Goal: Task Accomplishment & Management: Manage account settings

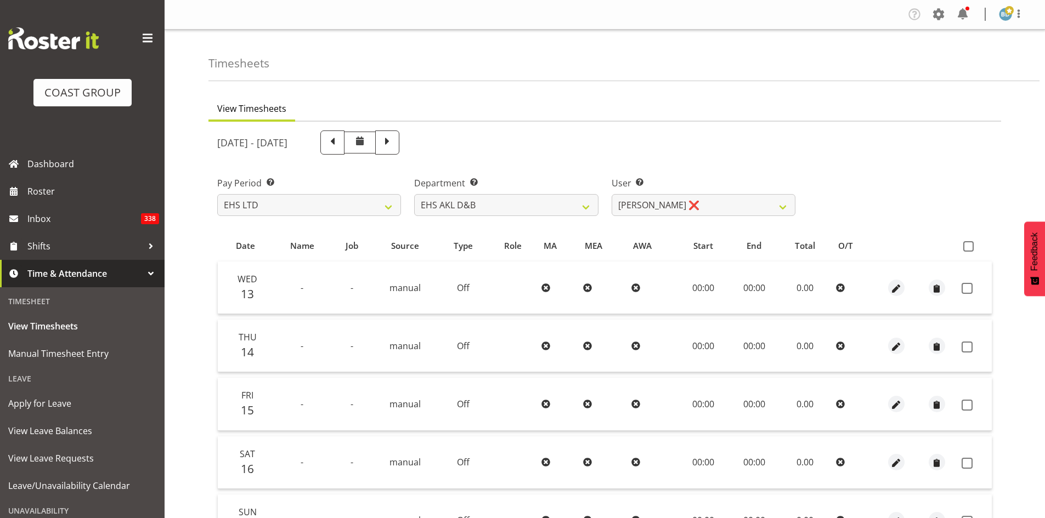
select select "7"
select select "11280"
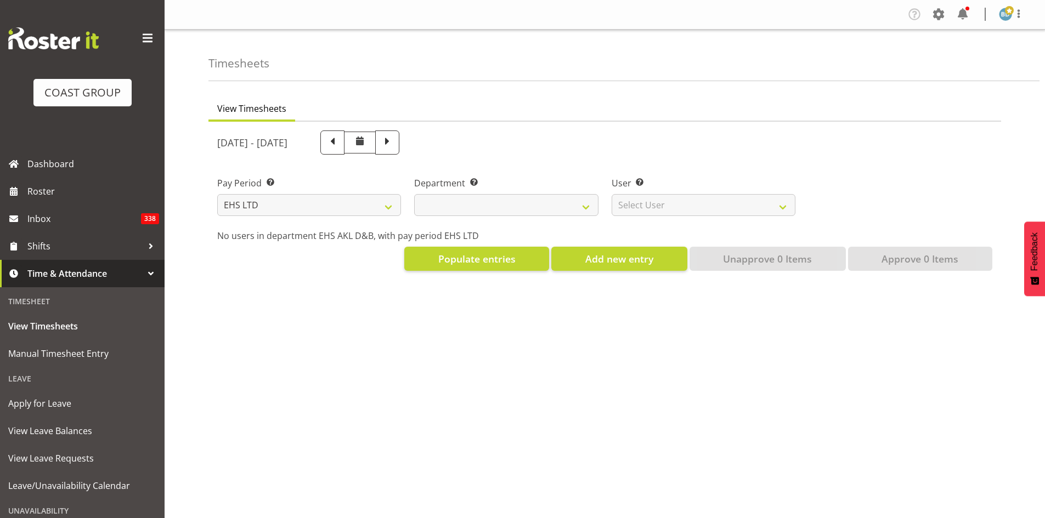
select select "7"
select select
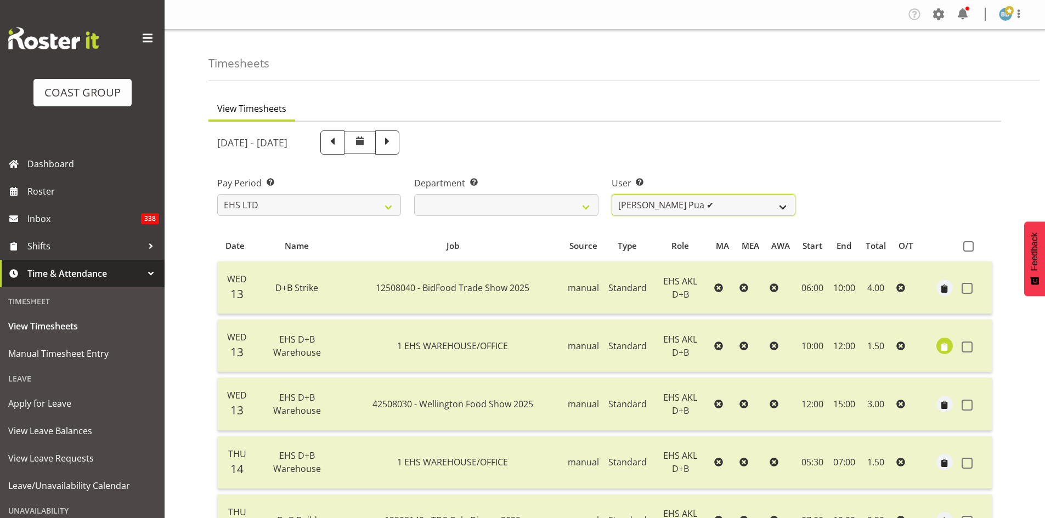
click at [753, 208] on select "[PERSON_NAME] Pua ✔ [PERSON_NAME] ✔ [PERSON_NAME] ✔ [PERSON_NAME] ✔ [PERSON_NAM…" at bounding box center [703, 205] width 184 height 22
select select "11280"
click at [611, 194] on select "[PERSON_NAME] Pua ✔ [PERSON_NAME] ✔ [PERSON_NAME] ✔ [PERSON_NAME] ✔ [PERSON_NAM…" at bounding box center [703, 205] width 184 height 22
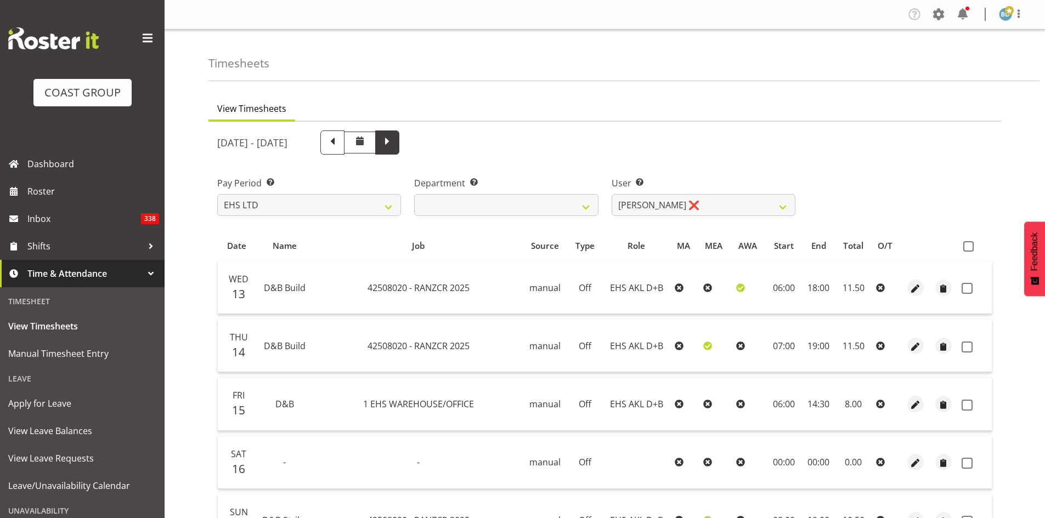
click at [394, 142] on span at bounding box center [387, 141] width 14 height 14
select select
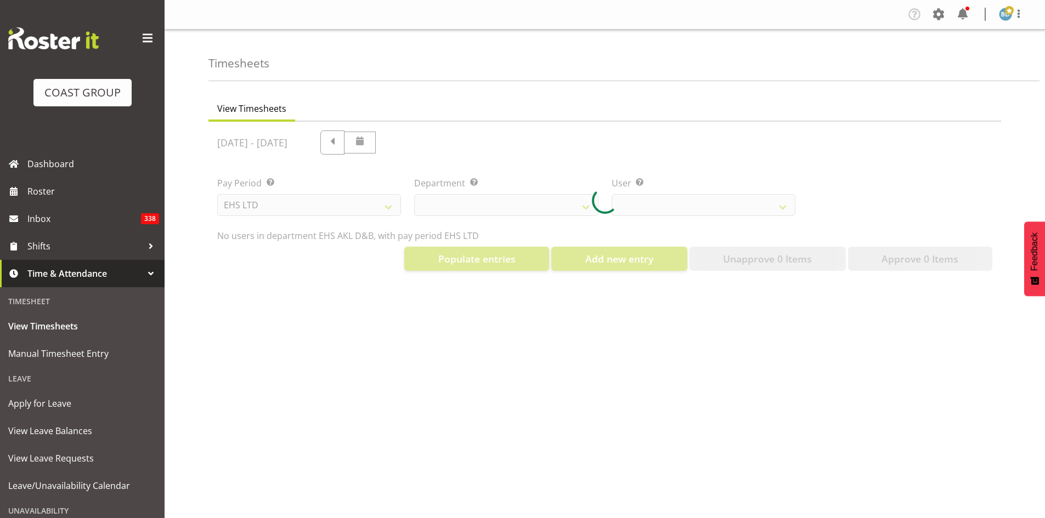
select select "11280"
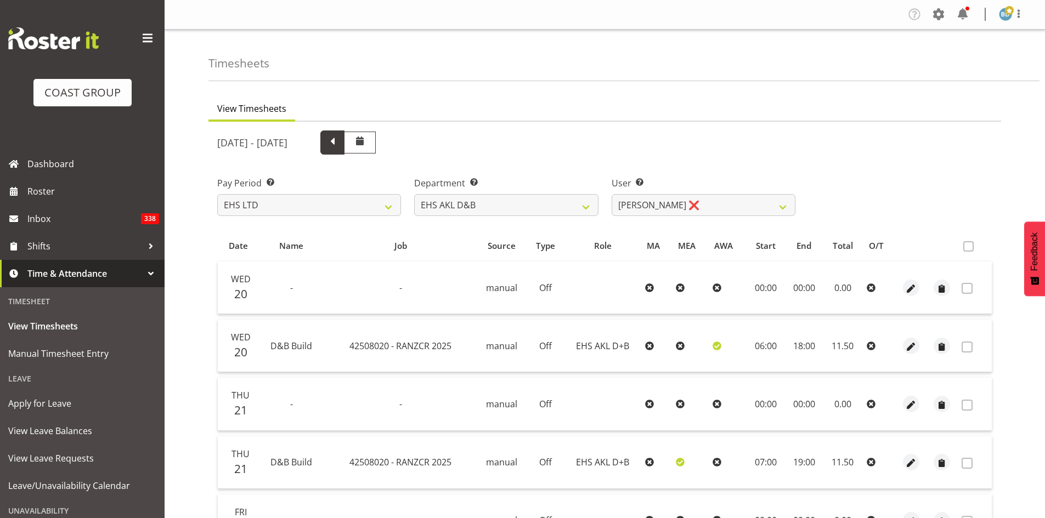
click at [339, 148] on span at bounding box center [332, 141] width 14 height 14
select select
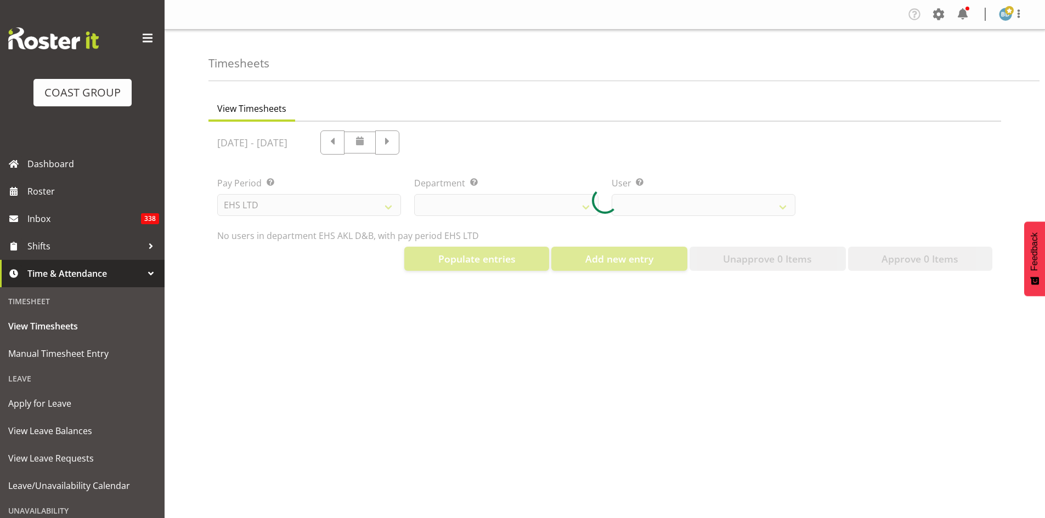
select select "11280"
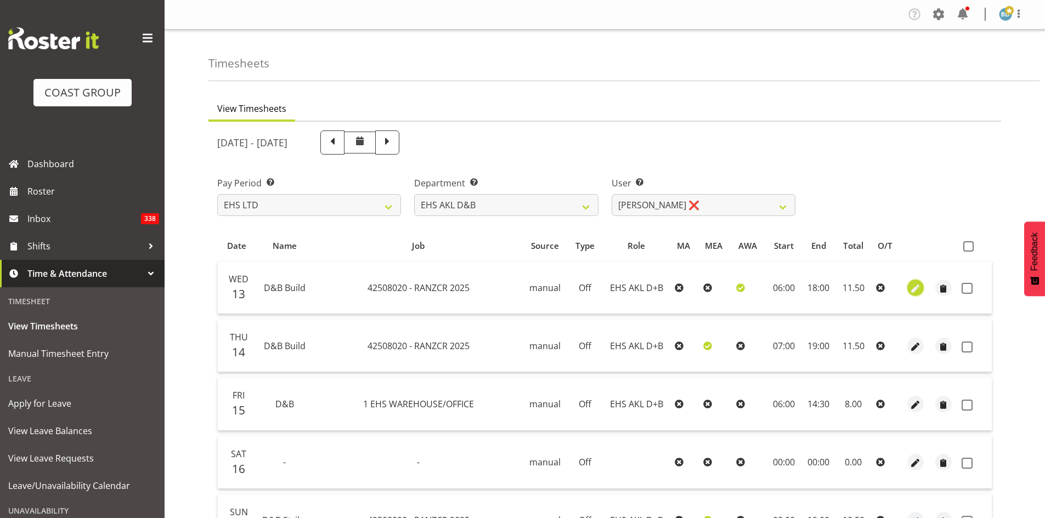
click at [910, 294] on span "button" at bounding box center [915, 288] width 13 height 13
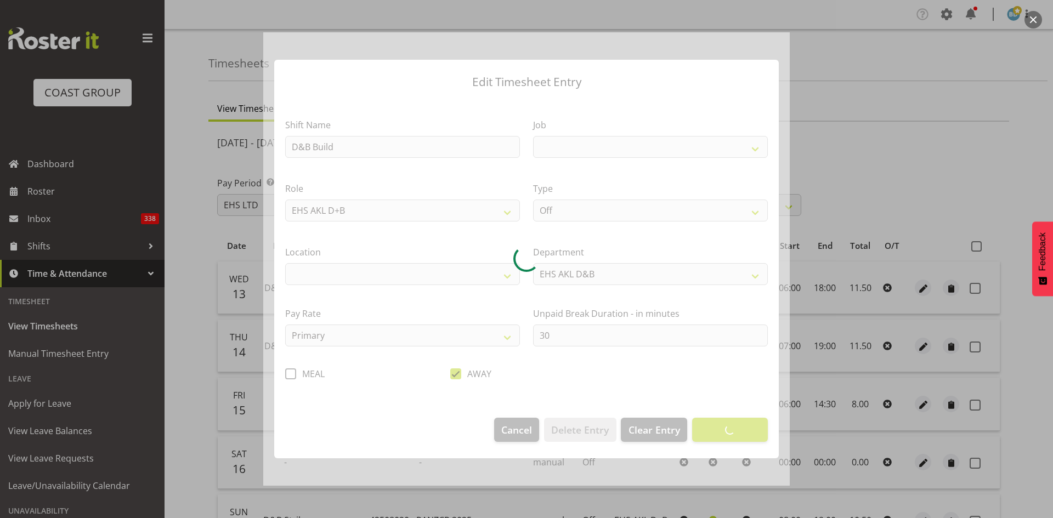
select select
select select "8627"
select select "35"
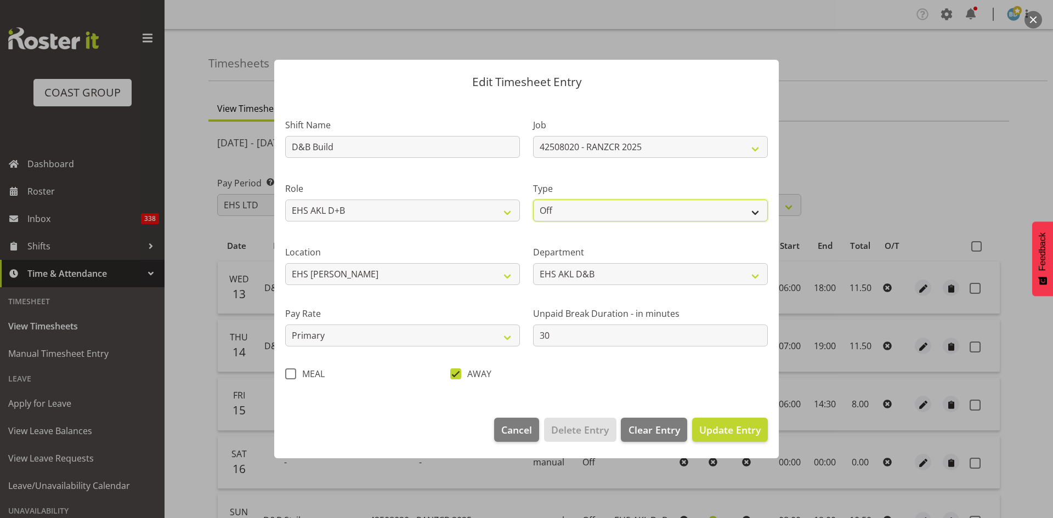
click at [591, 212] on select "Off Standard Public Holiday Public Holiday (Worked) Day In Lieu Annual Leave Si…" at bounding box center [650, 211] width 235 height 22
select select "Standard"
click at [533, 200] on select "Off Standard Public Holiday Public Holiday (Worked) Day In Lieu Annual Leave Si…" at bounding box center [650, 211] width 235 height 22
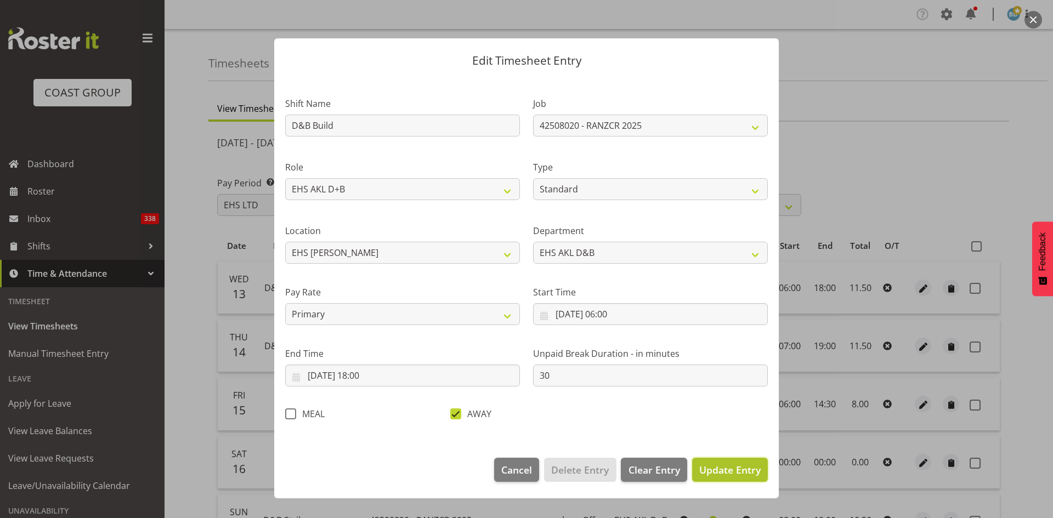
click at [735, 467] on span "Update Entry" at bounding box center [729, 469] width 61 height 13
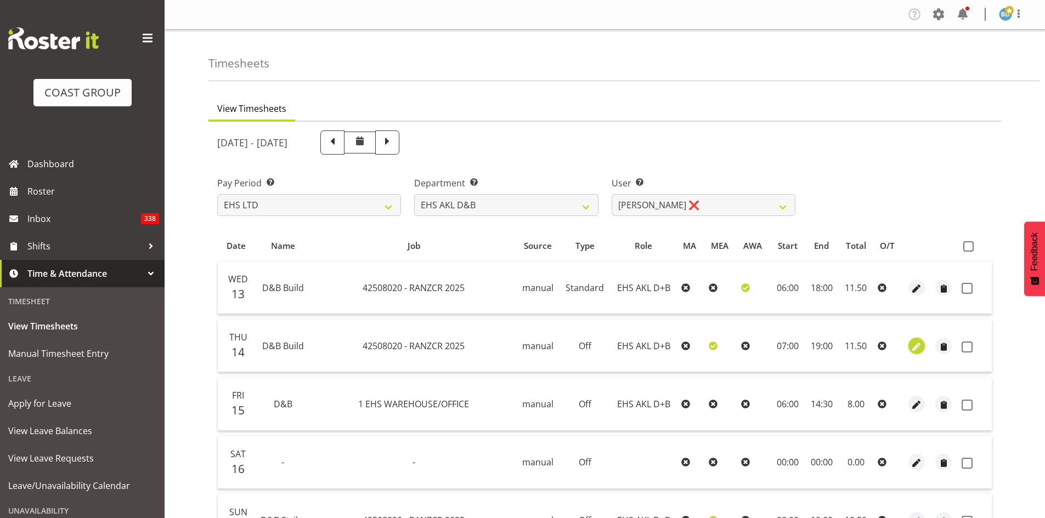
click at [912, 342] on span "button" at bounding box center [916, 347] width 13 height 13
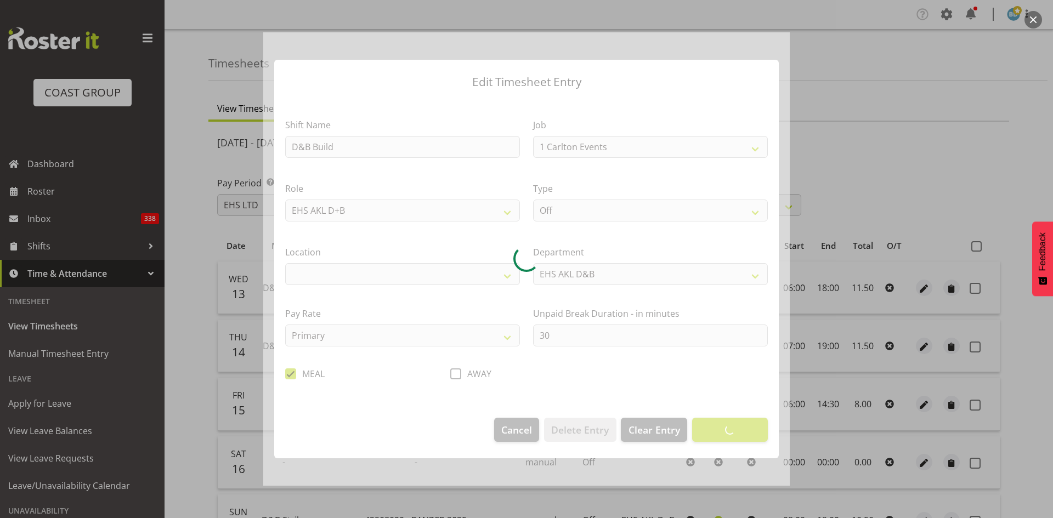
select select "8627"
select select "35"
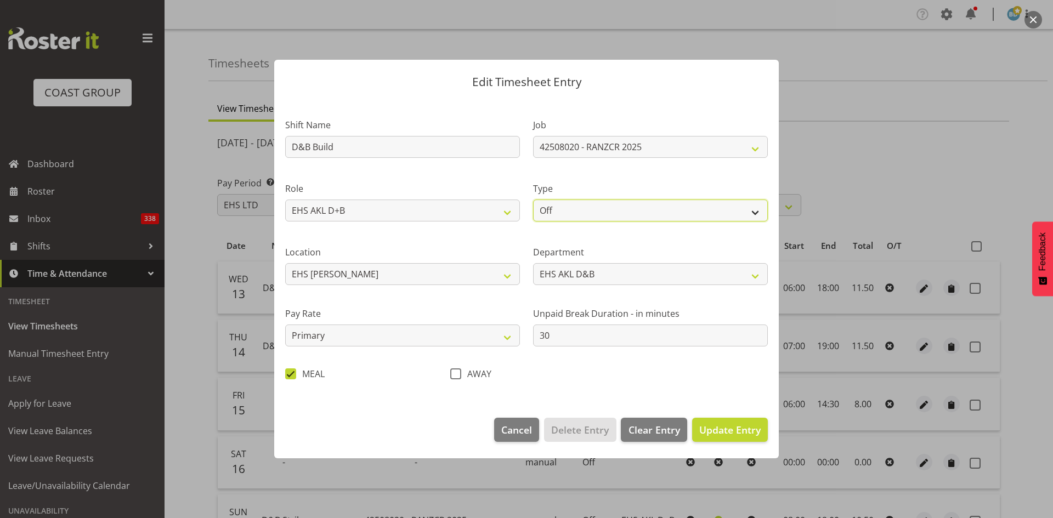
click at [586, 212] on select "Off Standard Public Holiday Public Holiday (Worked) Day In Lieu Annual Leave Si…" at bounding box center [650, 211] width 235 height 22
select select "Standard"
click at [533, 200] on select "Off Standard Public Holiday Public Holiday (Worked) Day In Lieu Annual Leave Si…" at bounding box center [650, 211] width 235 height 22
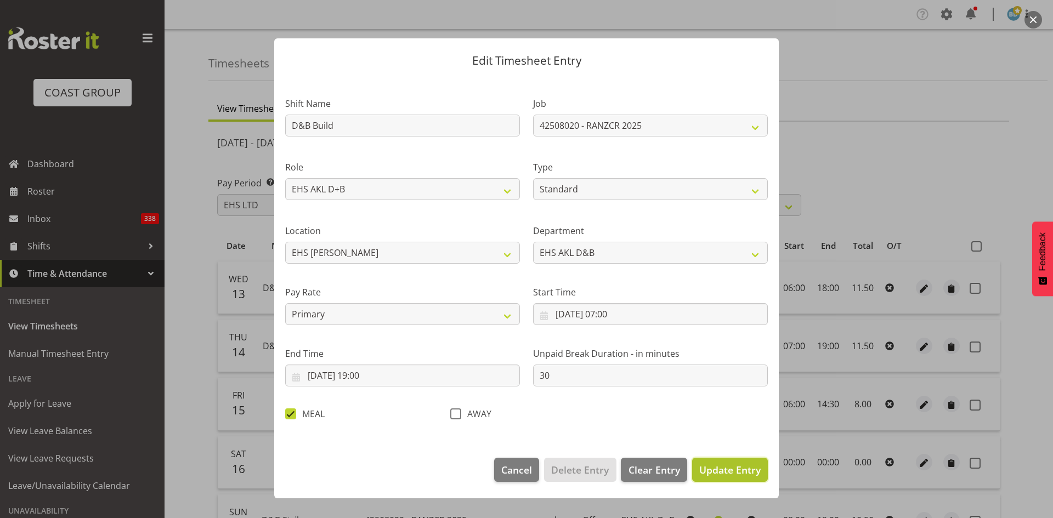
click at [731, 473] on span "Update Entry" at bounding box center [729, 469] width 61 height 13
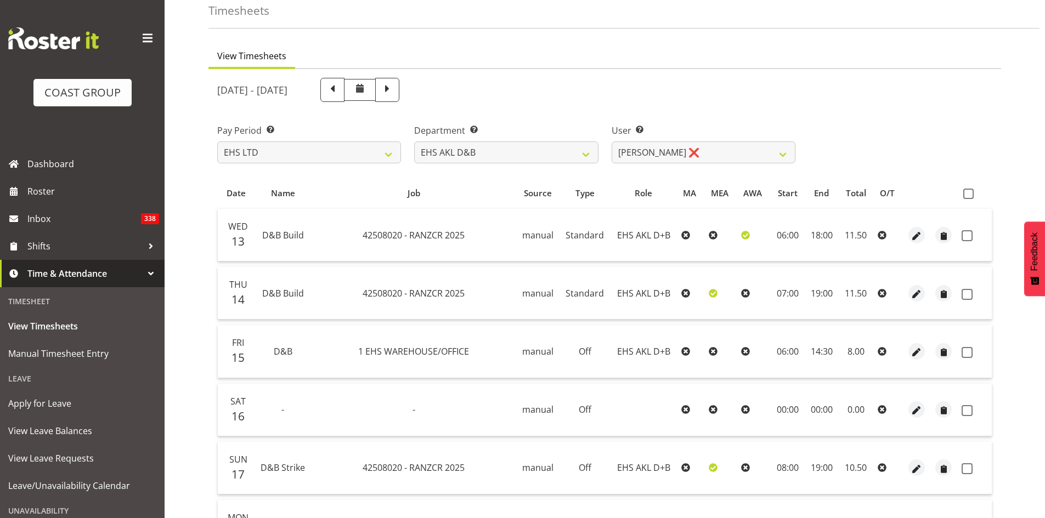
scroll to position [92, 0]
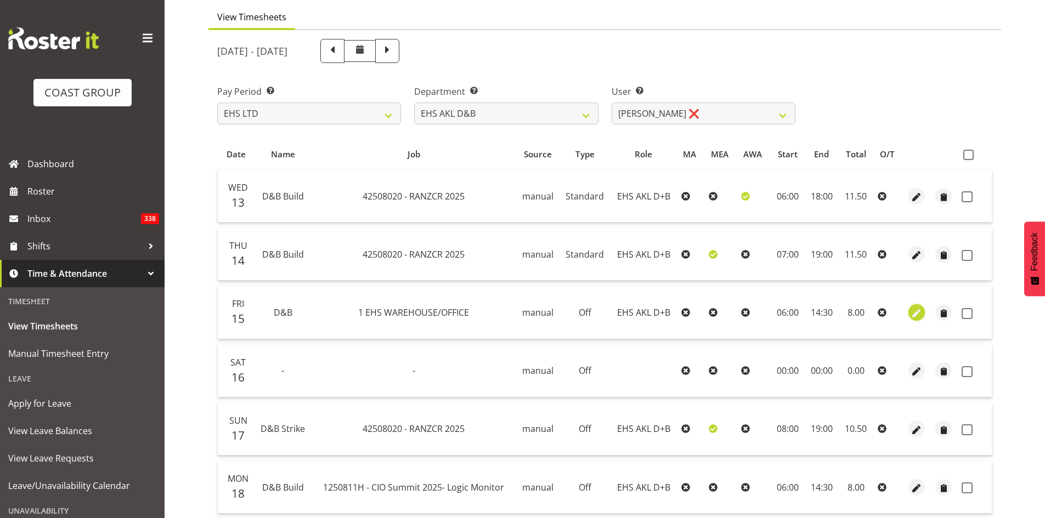
click at [918, 310] on span "button" at bounding box center [916, 313] width 13 height 13
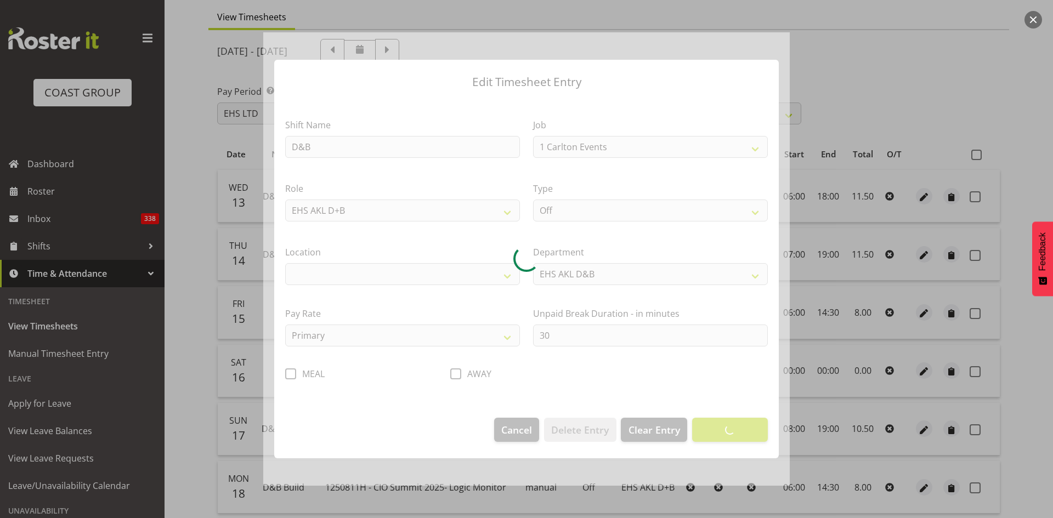
select select "69"
select select "35"
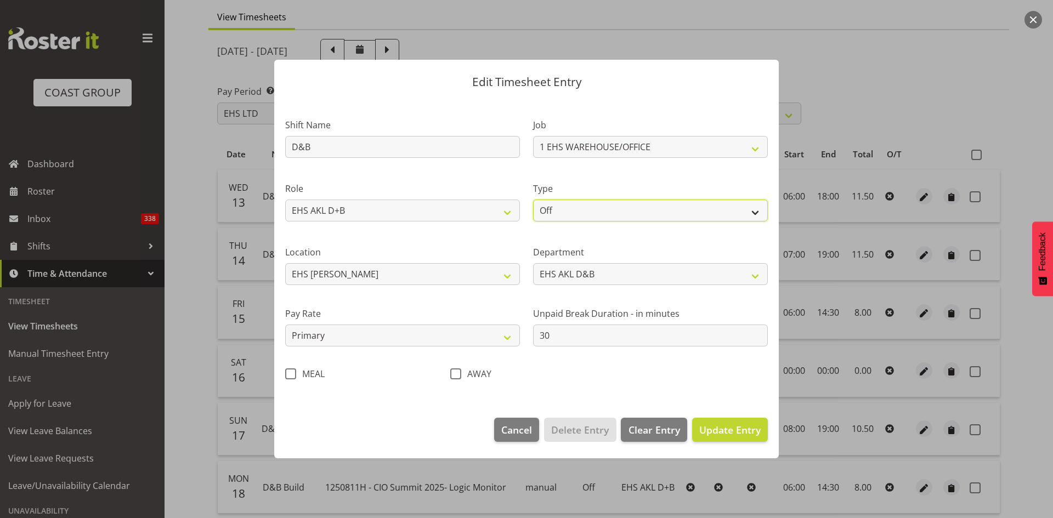
click at [633, 212] on select "Off Standard Public Holiday Public Holiday (Worked) Day In Lieu Annual Leave Si…" at bounding box center [650, 211] width 235 height 22
select select "Standard"
click at [533, 200] on select "Off Standard Public Holiday Public Holiday (Worked) Day In Lieu Annual Leave Si…" at bounding box center [650, 211] width 235 height 22
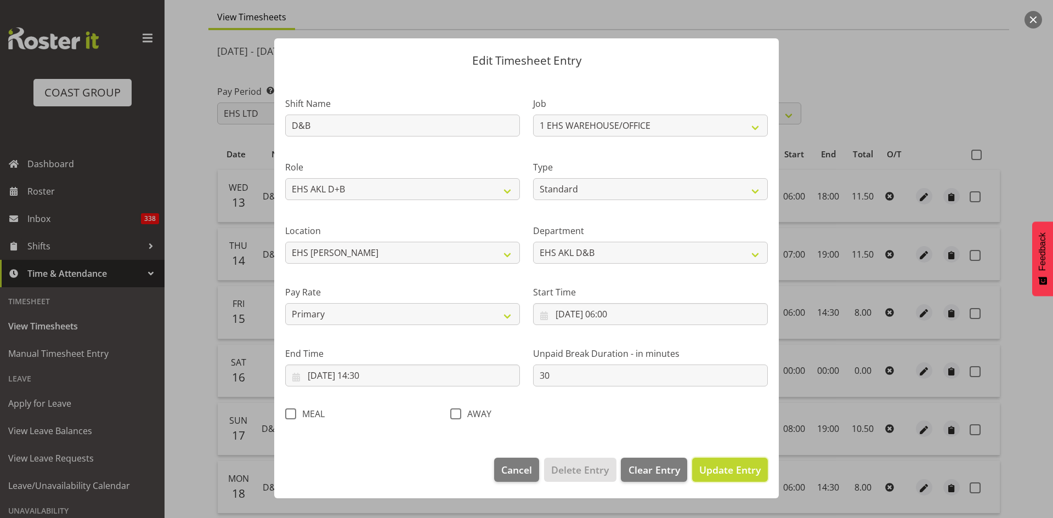
click at [714, 468] on span "Update Entry" at bounding box center [729, 469] width 61 height 13
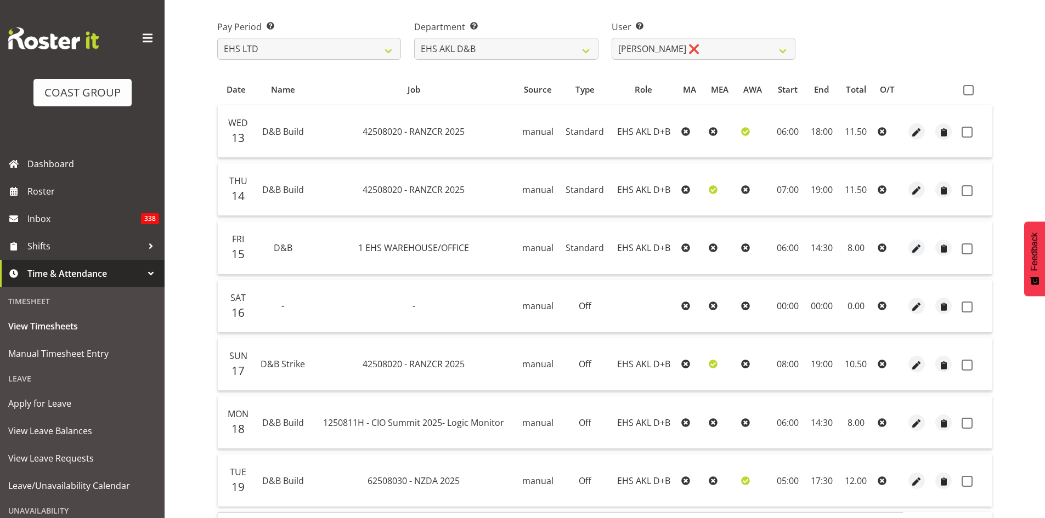
scroll to position [183, 0]
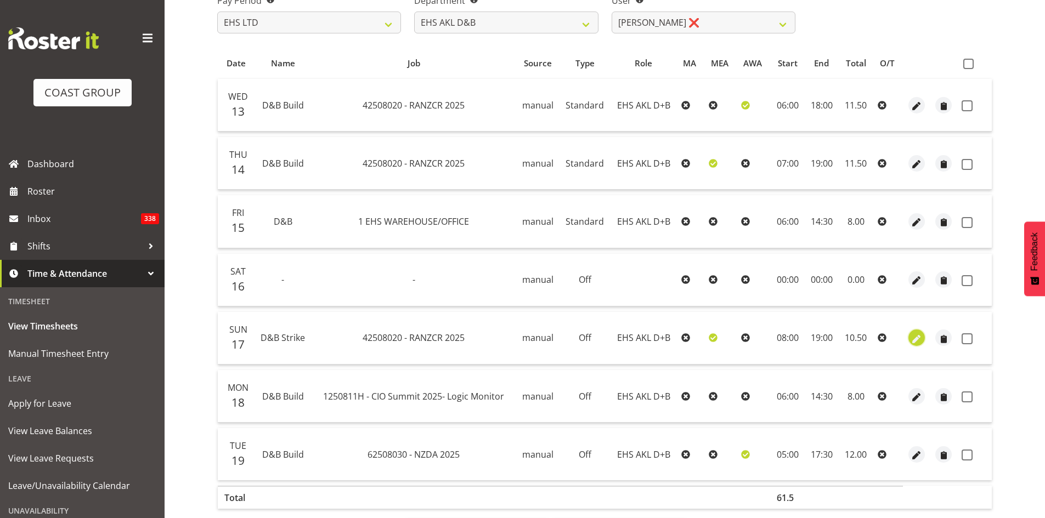
click at [920, 342] on span "button" at bounding box center [916, 339] width 13 height 13
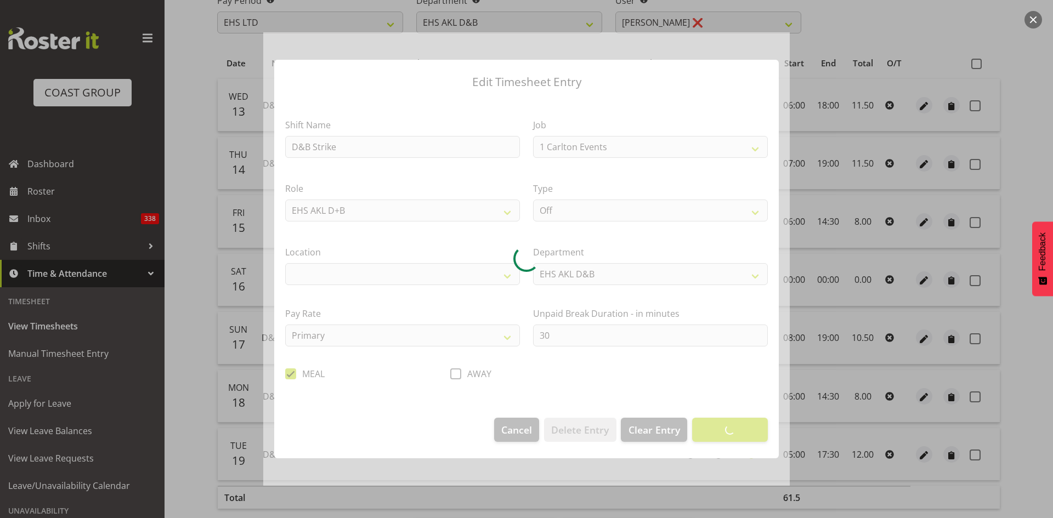
select select "8627"
select select "35"
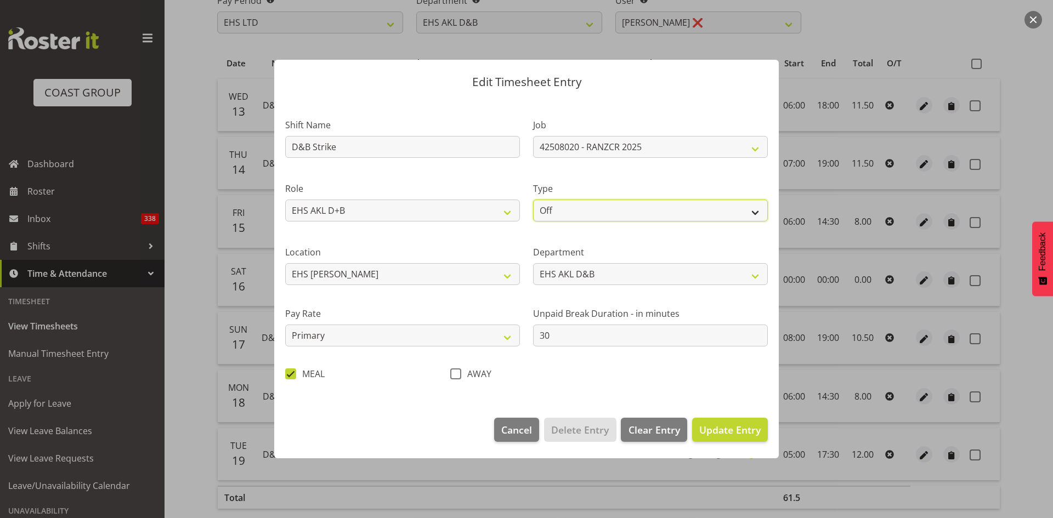
click at [642, 209] on select "Off Standard Public Holiday Public Holiday (Worked) Day In Lieu Annual Leave Si…" at bounding box center [650, 211] width 235 height 22
select select "Standard"
click at [533, 200] on select "Off Standard Public Holiday Public Holiday (Worked) Day In Lieu Annual Leave Si…" at bounding box center [650, 211] width 235 height 22
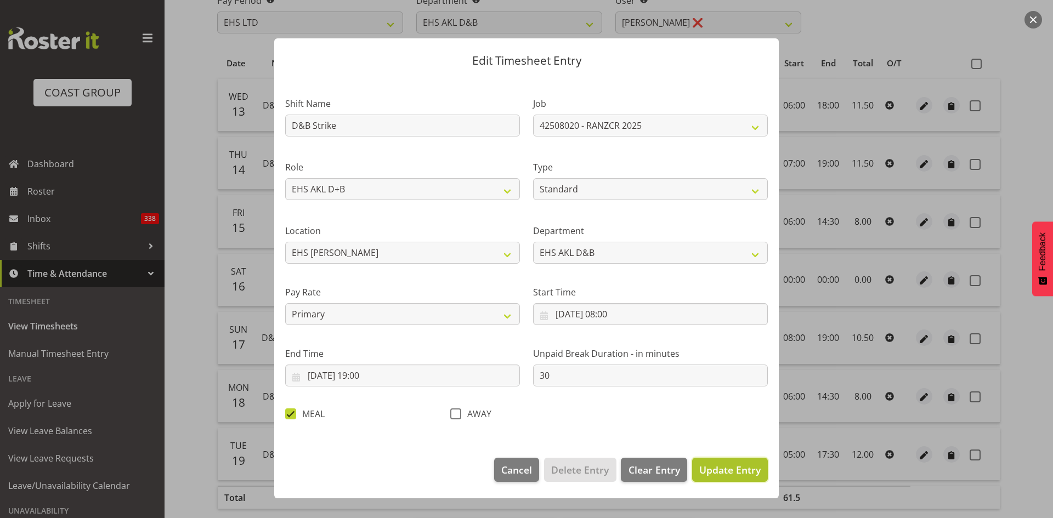
click at [735, 471] on span "Update Entry" at bounding box center [729, 469] width 61 height 13
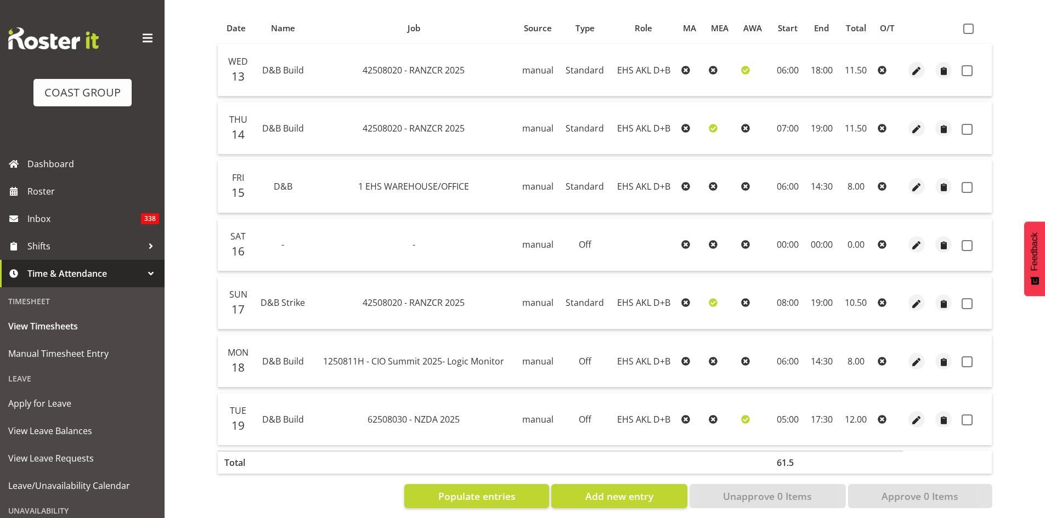
scroll to position [233, 0]
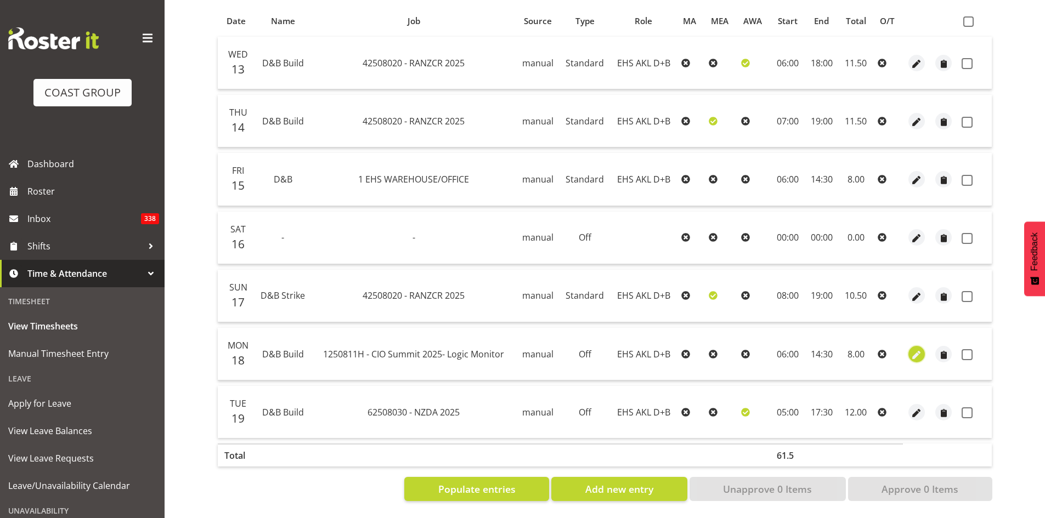
click at [917, 349] on span "button" at bounding box center [916, 355] width 13 height 13
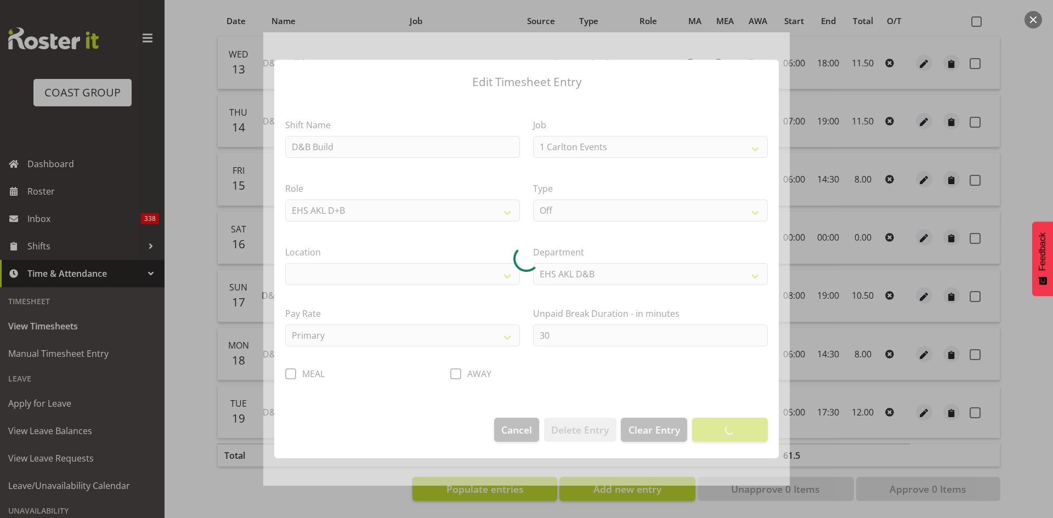
select select "10493"
select select "35"
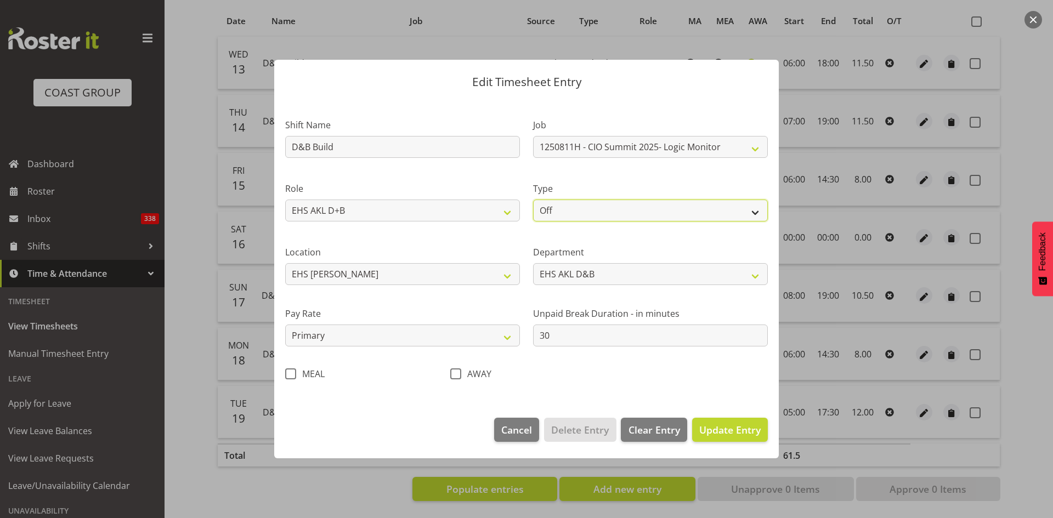
drag, startPoint x: 614, startPoint y: 207, endPoint x: 610, endPoint y: 213, distance: 7.6
click at [614, 207] on select "Off Standard Public Holiday Public Holiday (Worked) Day In Lieu Annual Leave Si…" at bounding box center [650, 211] width 235 height 22
select select "Standard"
click at [533, 200] on select "Off Standard Public Holiday Public Holiday (Worked) Day In Lieu Annual Leave Si…" at bounding box center [650, 211] width 235 height 22
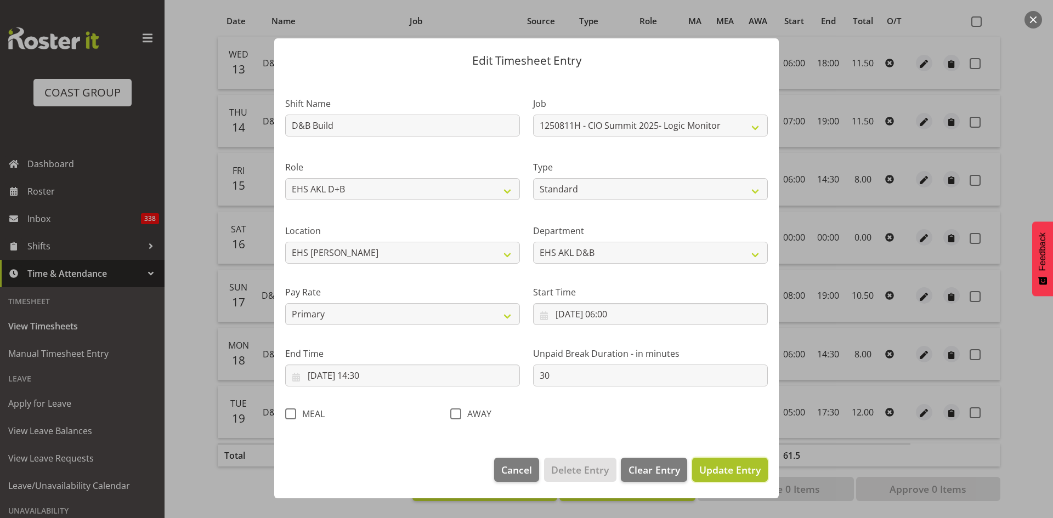
click at [717, 473] on span "Update Entry" at bounding box center [729, 469] width 61 height 13
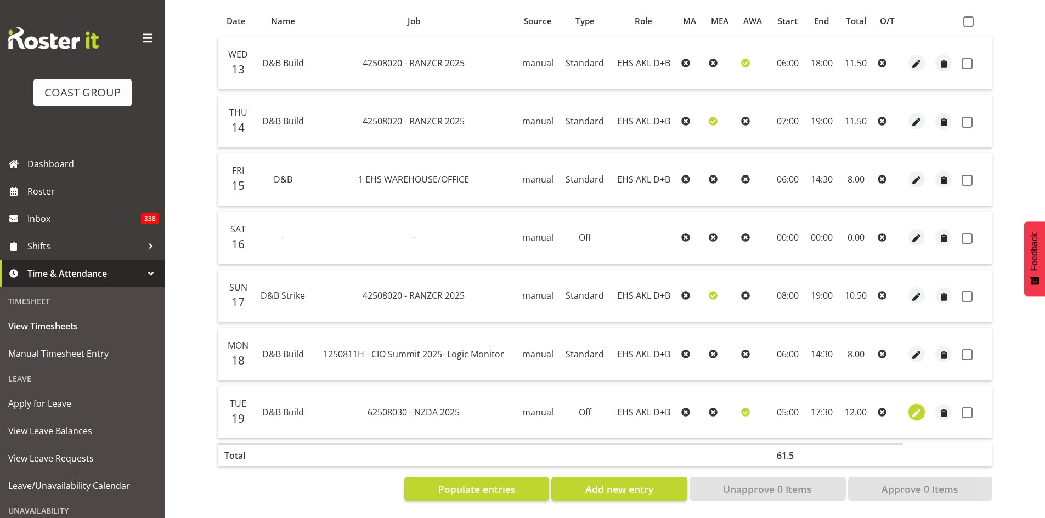
click at [914, 407] on span "button" at bounding box center [916, 413] width 13 height 13
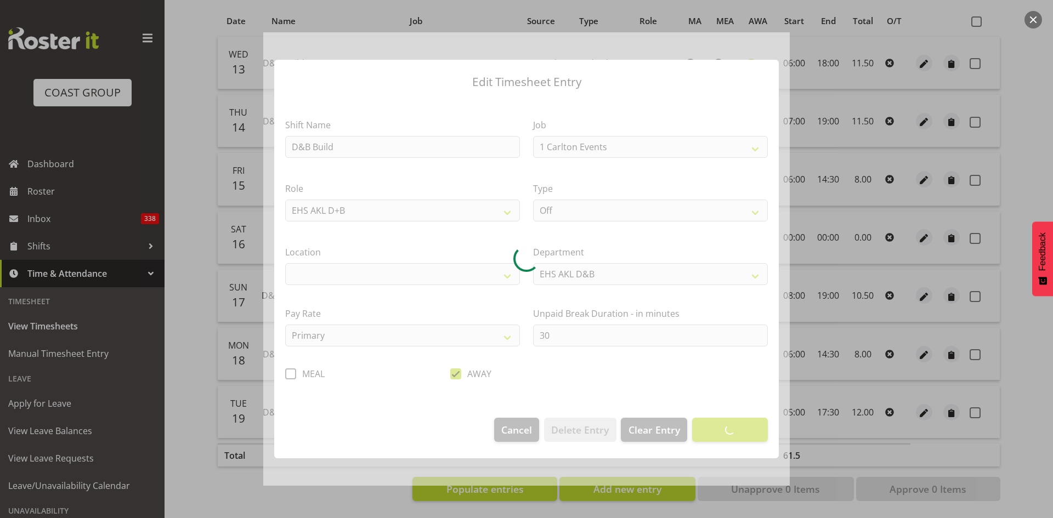
select select "9196"
click at [598, 207] on div at bounding box center [526, 258] width 526 height 453
select select "35"
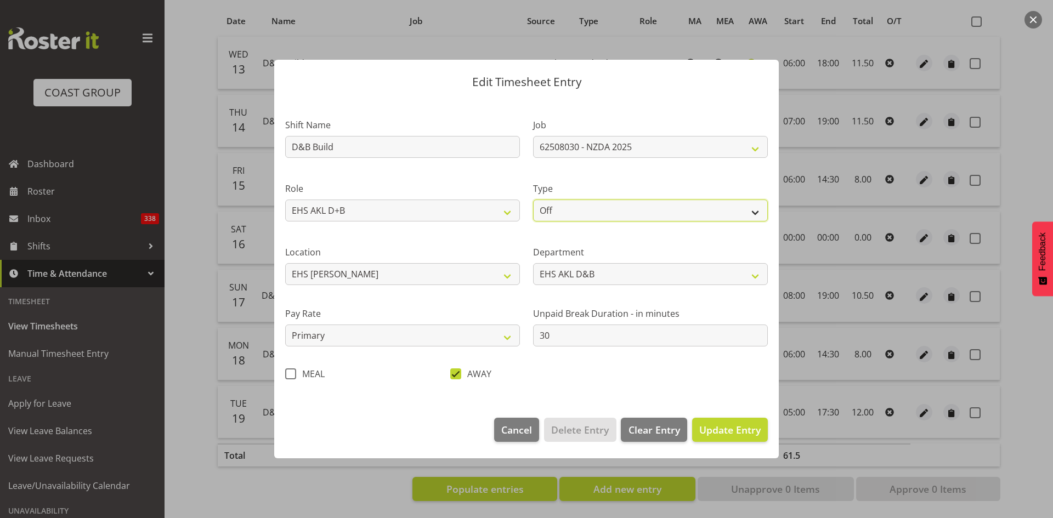
click at [735, 211] on select "Off Standard Public Holiday Public Holiday (Worked) Day In Lieu Annual Leave Si…" at bounding box center [650, 211] width 235 height 22
select select "Standard"
click at [533, 200] on select "Off Standard Public Holiday Public Holiday (Worked) Day In Lieu Annual Leave Si…" at bounding box center [650, 211] width 235 height 22
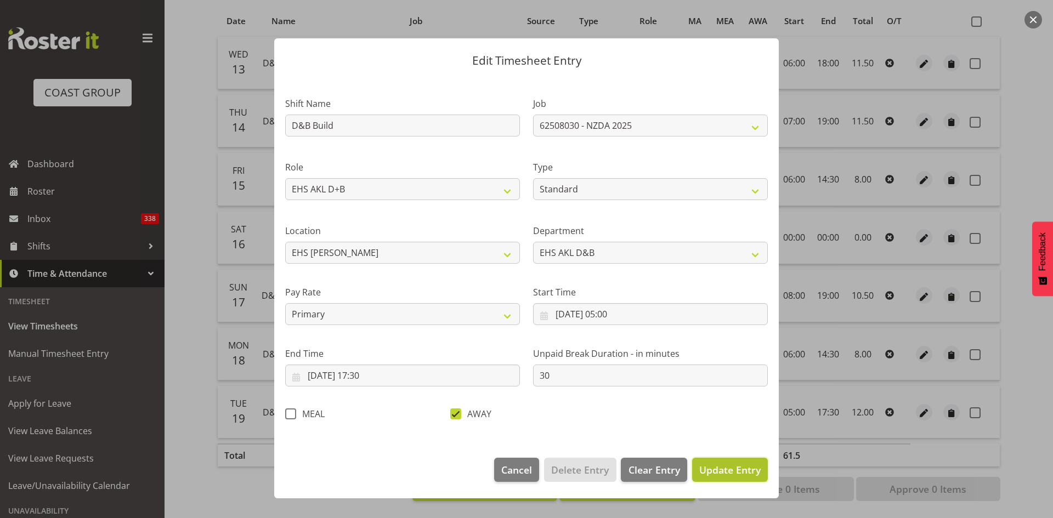
click at [736, 467] on span "Update Entry" at bounding box center [729, 469] width 61 height 13
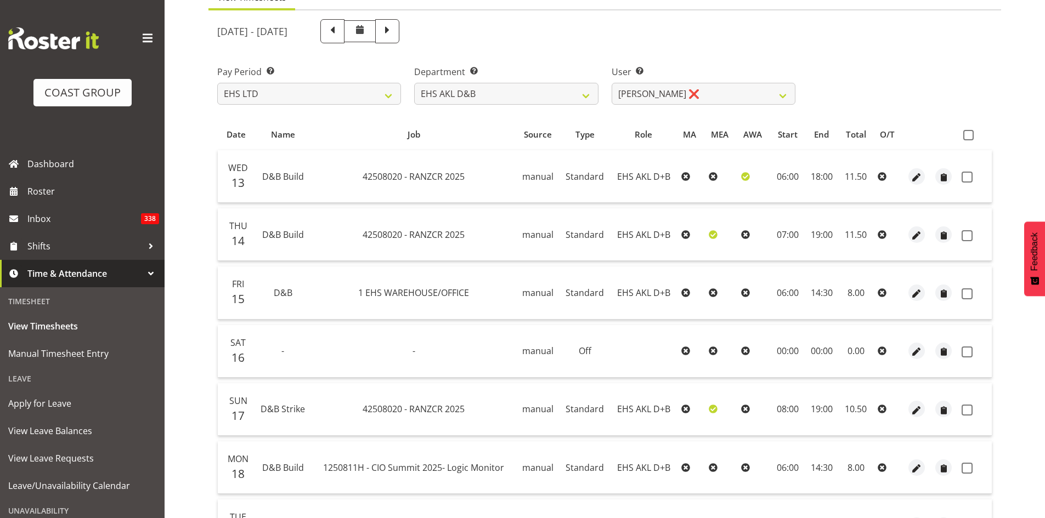
scroll to position [0, 0]
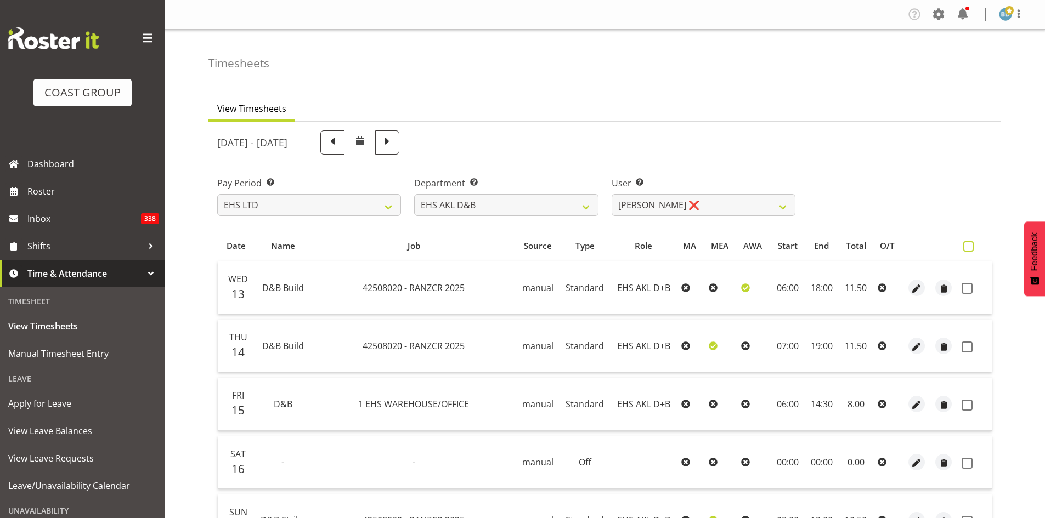
click at [963, 251] on span at bounding box center [968, 246] width 10 height 10
click at [963, 250] on input "checkbox" at bounding box center [966, 246] width 7 height 7
checkbox input "true"
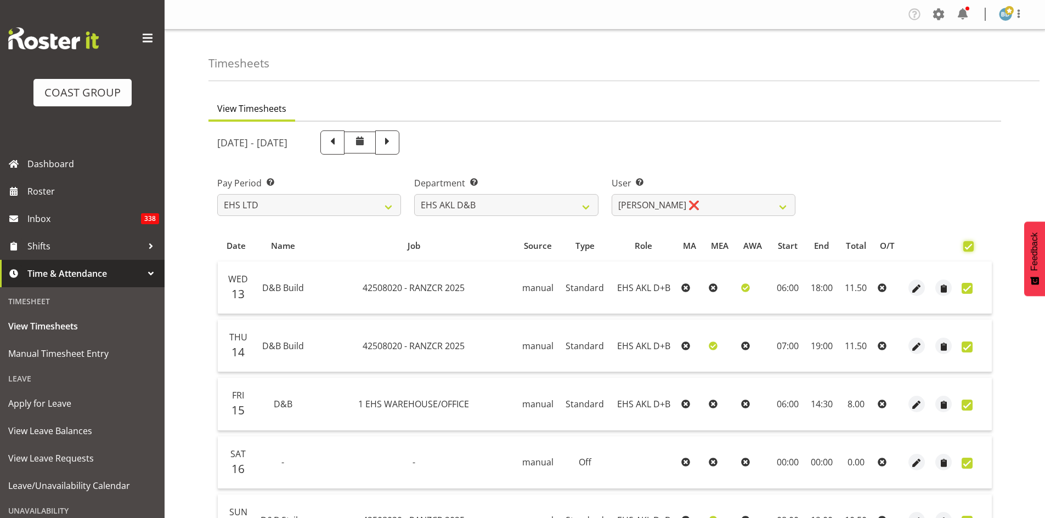
checkbox input "true"
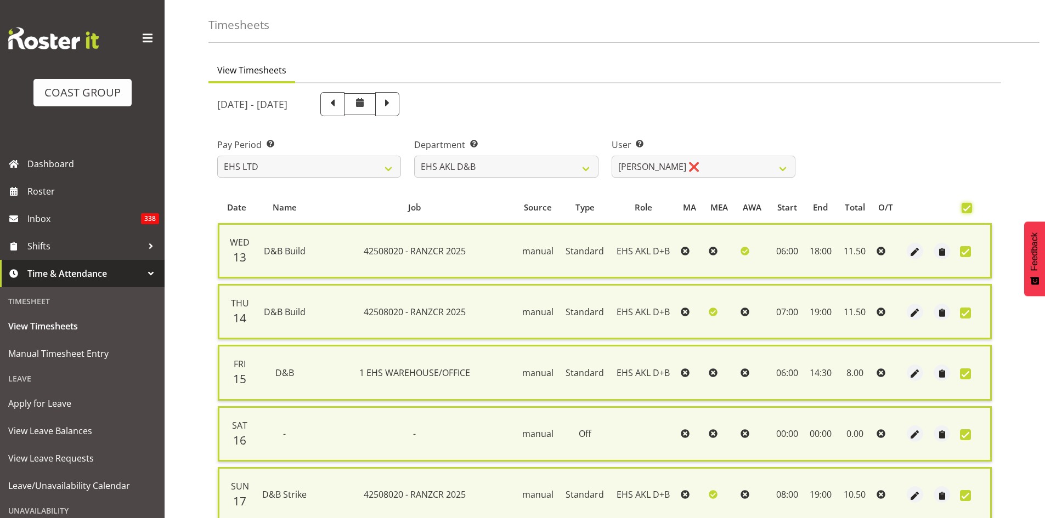
scroll to position [251, 0]
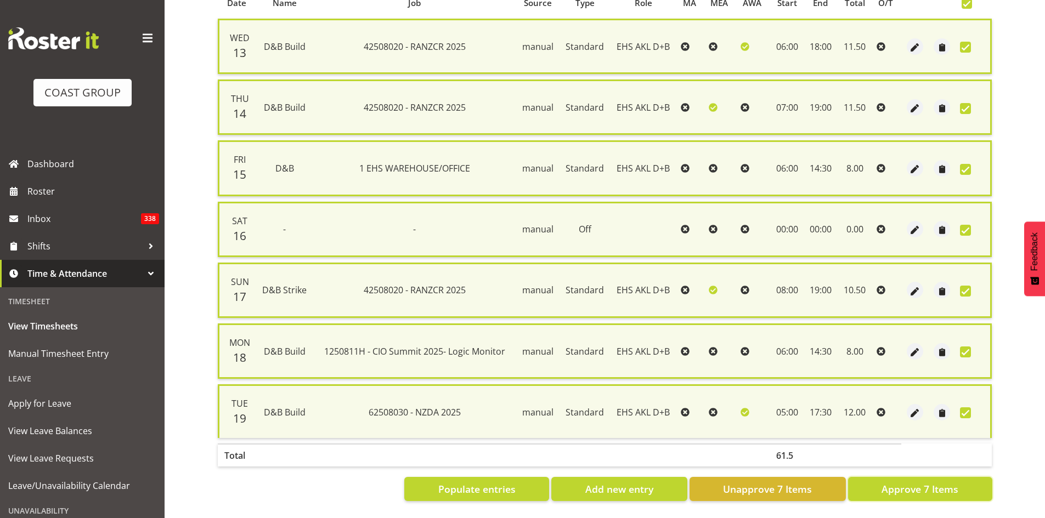
click at [926, 482] on span "Approve 7 Items" at bounding box center [919, 489] width 77 height 14
checkbox input "false"
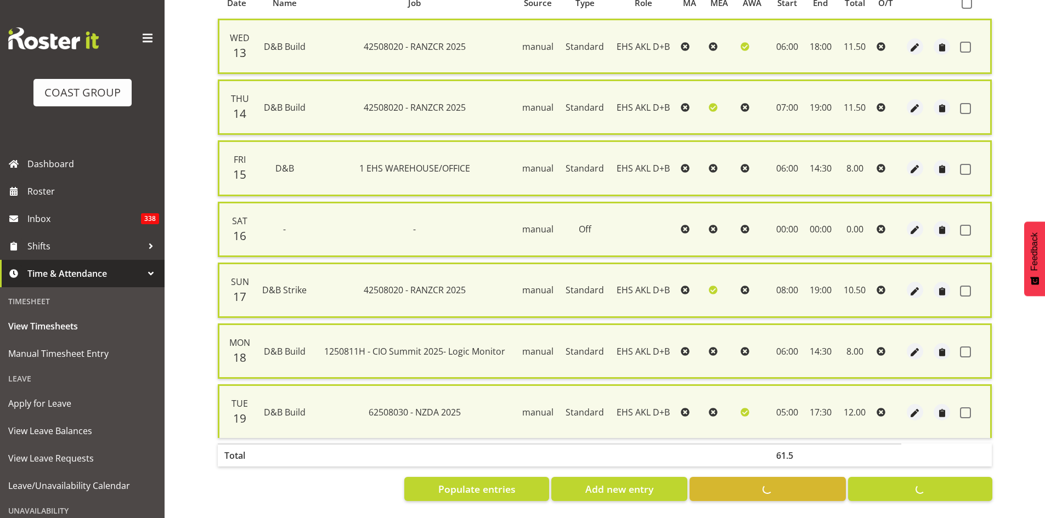
checkbox input "false"
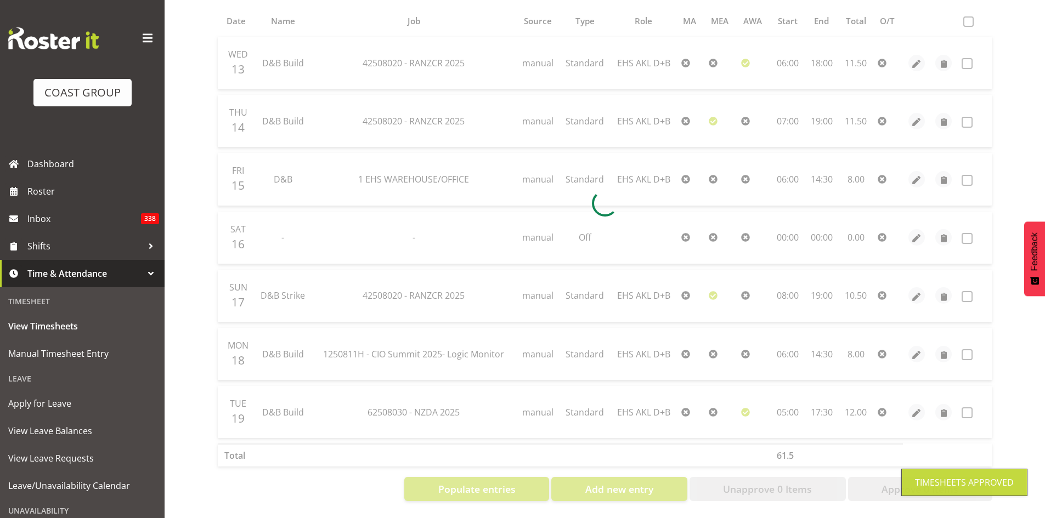
scroll to position [0, 0]
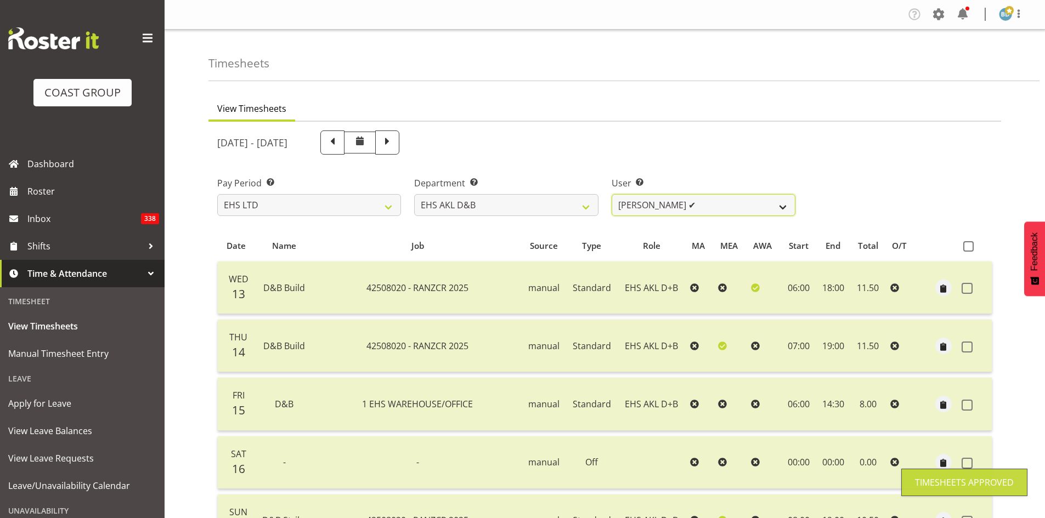
click at [716, 208] on select "[PERSON_NAME] Pua ✔ [PERSON_NAME] ✔ [PERSON_NAME] ✔ [PERSON_NAME] ✔ [PERSON_NAM…" at bounding box center [703, 205] width 184 height 22
click at [543, 197] on select "EHS AKL D&B EHS AKL DESIGNER" at bounding box center [506, 205] width 184 height 22
select select "37"
click at [414, 194] on select "EHS AKL D&B EHS AKL DESIGNER" at bounding box center [506, 205] width 184 height 22
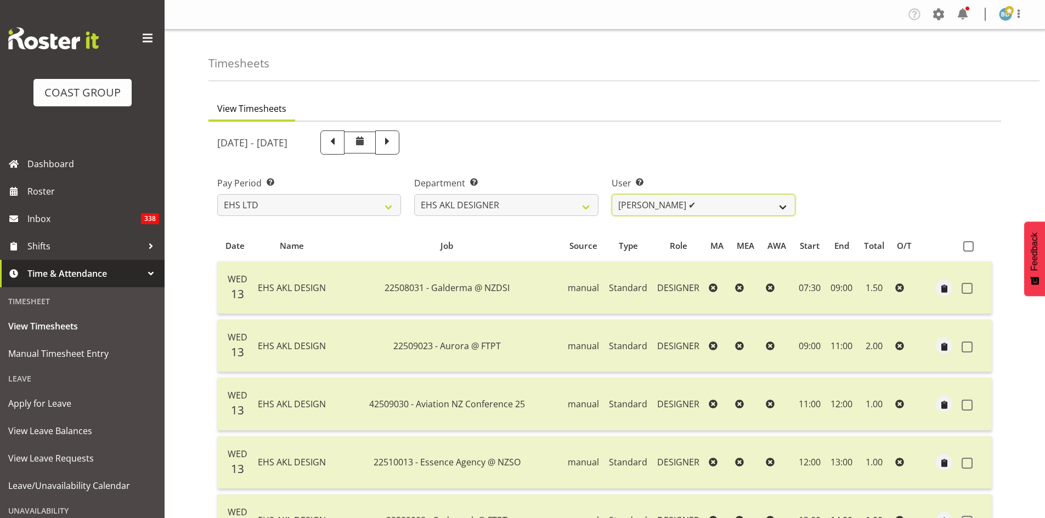
click at [779, 206] on select "[PERSON_NAME] ✔ [PERSON_NAME] ✔" at bounding box center [703, 205] width 184 height 22
click at [873, 162] on div "Pay Period Select which pay period you would like to view. SLP LTD EHS LTD DW L…" at bounding box center [605, 191] width 788 height 61
drag, startPoint x: 731, startPoint y: 206, endPoint x: 735, endPoint y: 212, distance: 7.1
click at [731, 206] on select "[PERSON_NAME] ✔ [PERSON_NAME] ✔" at bounding box center [703, 205] width 184 height 22
select select "3363"
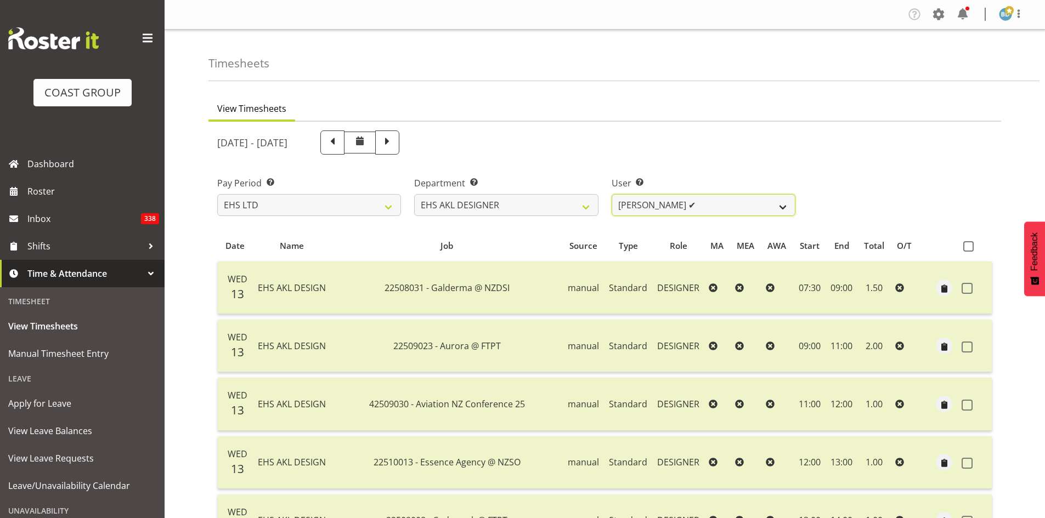
click at [611, 194] on select "[PERSON_NAME] ✔ [PERSON_NAME] ✔" at bounding box center [703, 205] width 184 height 22
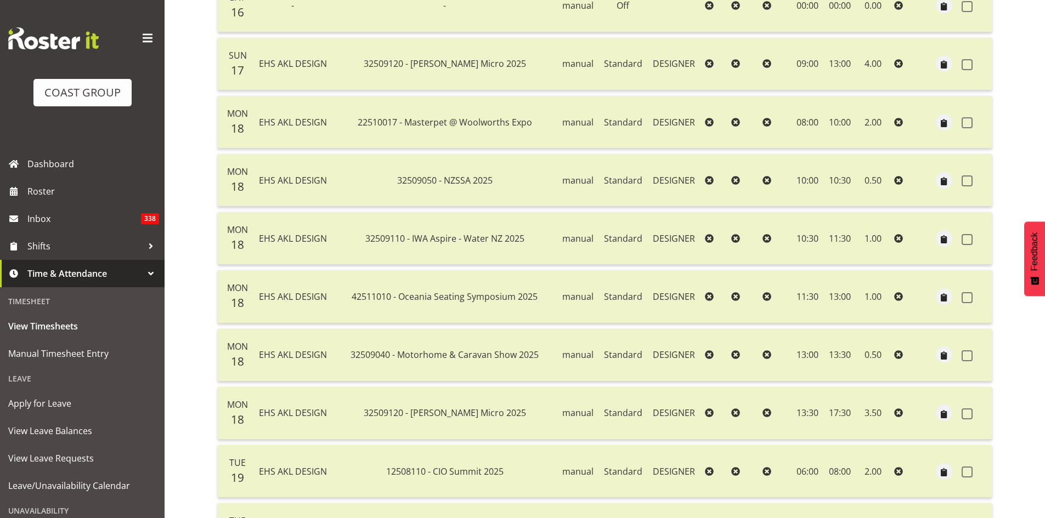
scroll to position [1681, 0]
